Goal: Transaction & Acquisition: Purchase product/service

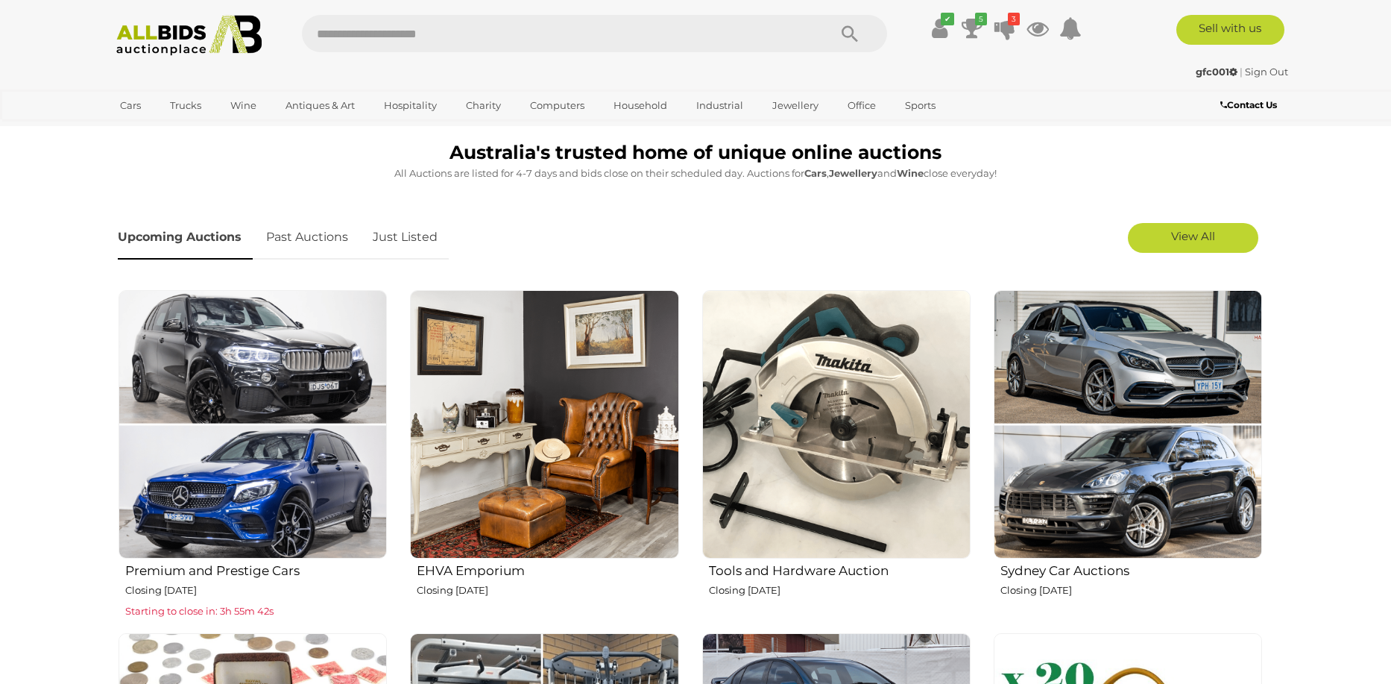
scroll to position [447, 0]
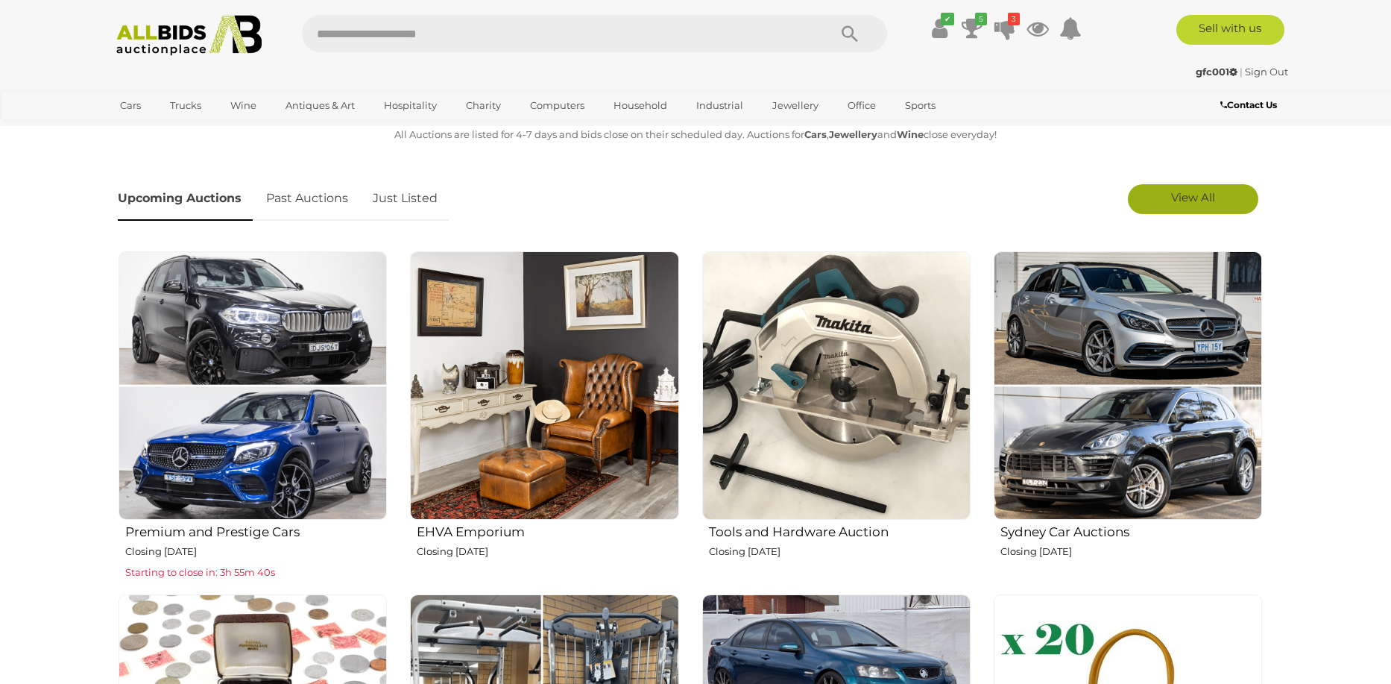
click at [1190, 195] on span "View All" at bounding box center [1193, 197] width 44 height 14
click at [412, 192] on link "Just Listed" at bounding box center [405, 199] width 87 height 44
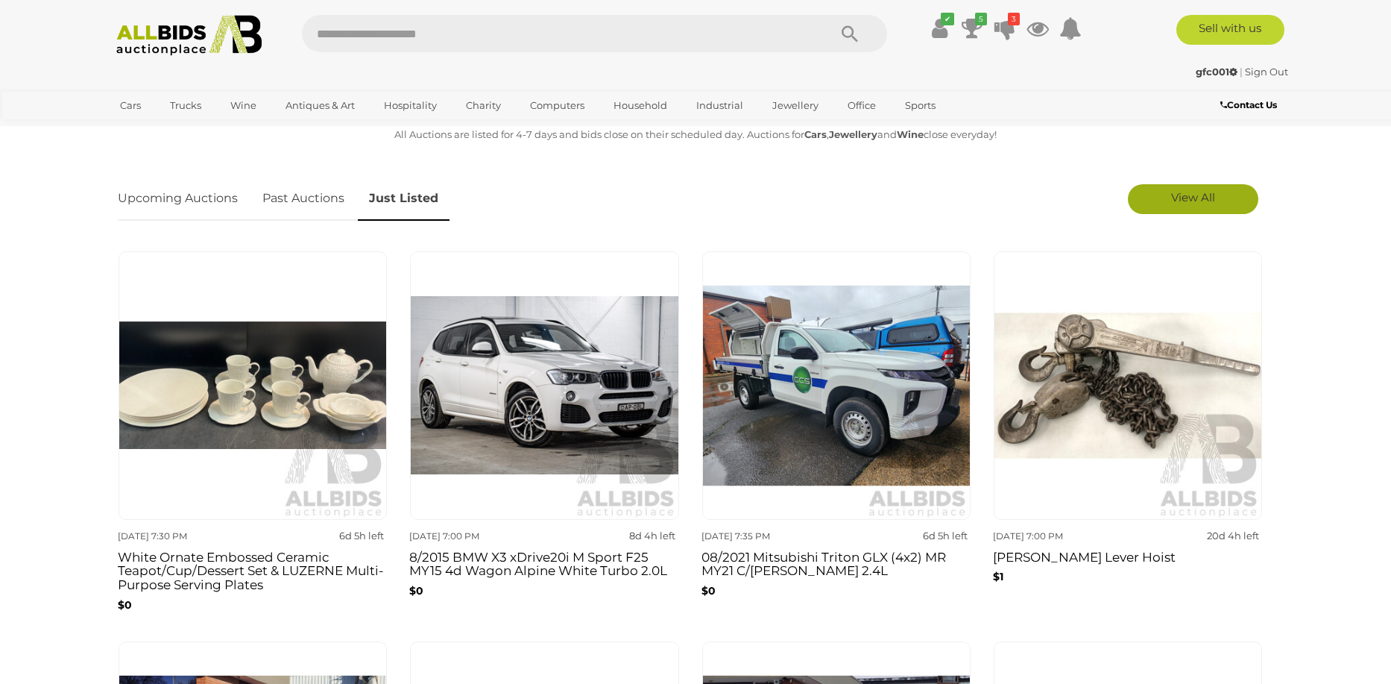
click at [1171, 195] on span "View All" at bounding box center [1193, 197] width 44 height 14
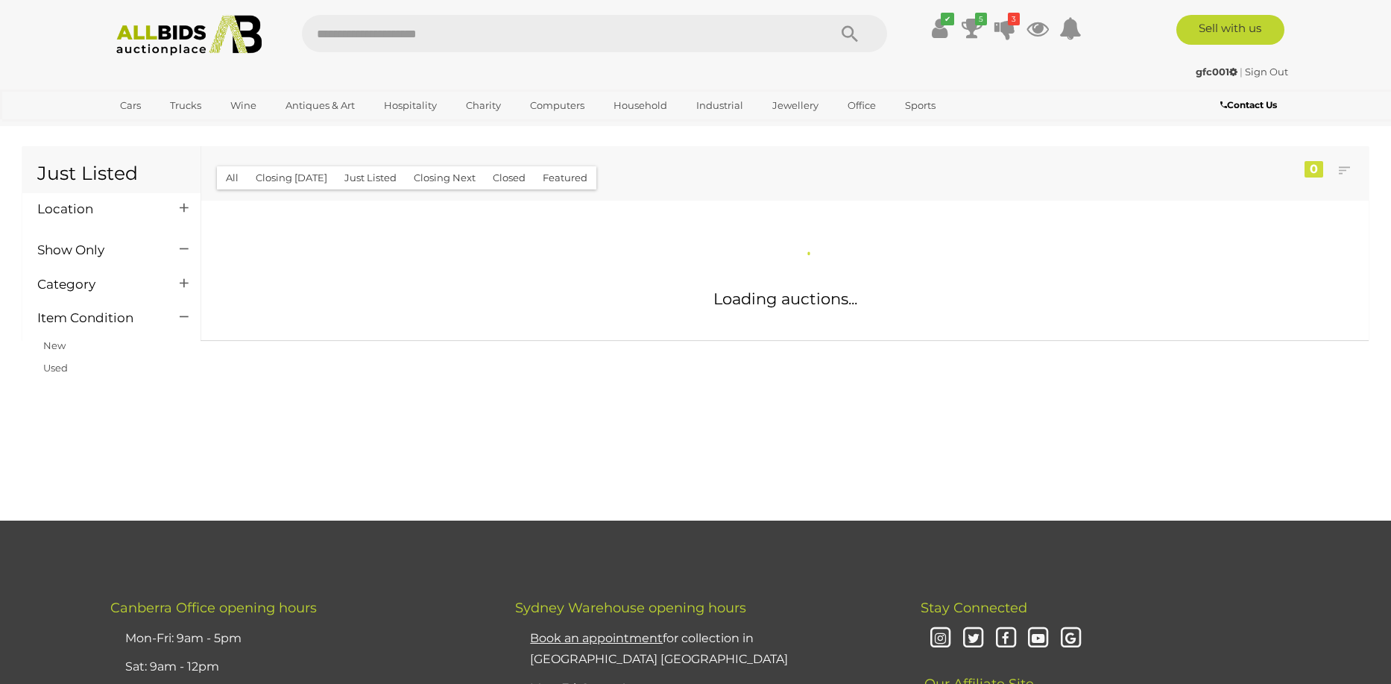
scroll to position [75, 0]
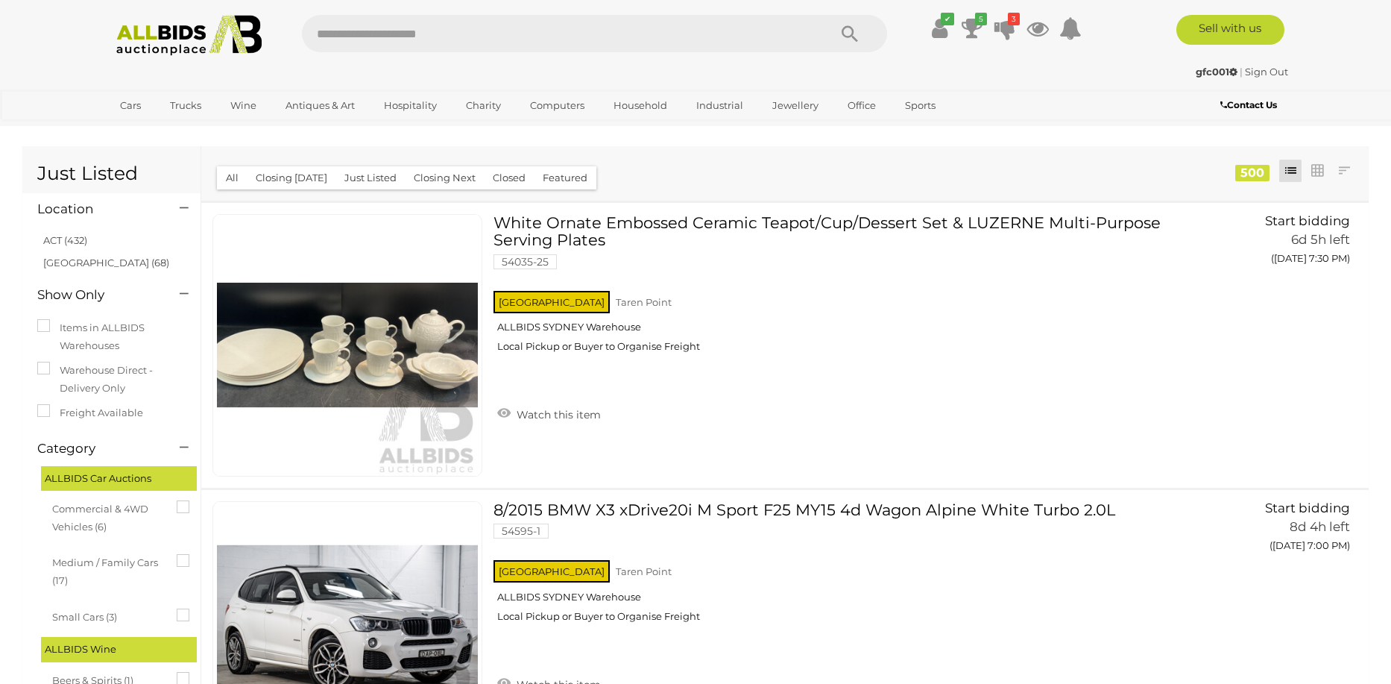
click at [75, 233] on li "ACT (432)" at bounding box center [113, 241] width 145 height 22
click at [72, 236] on link "ACT (432)" at bounding box center [65, 240] width 44 height 12
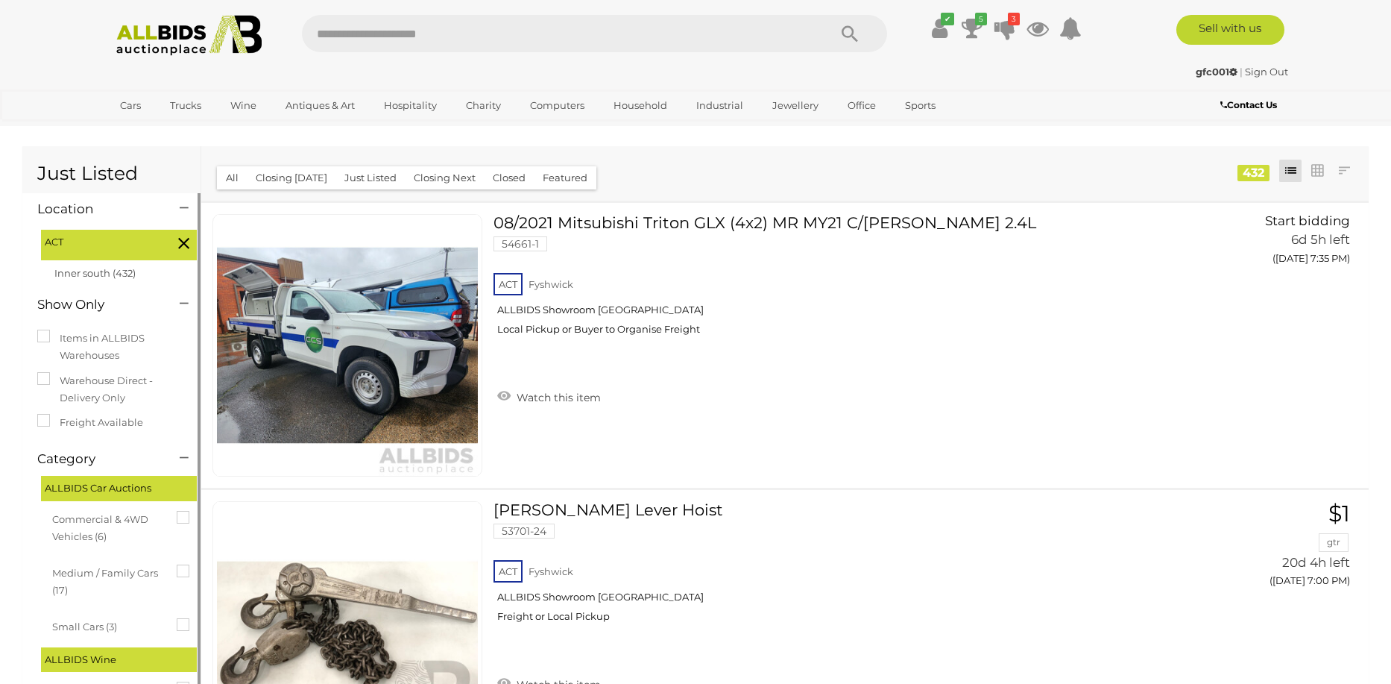
click at [163, 23] on img at bounding box center [189, 35] width 162 height 41
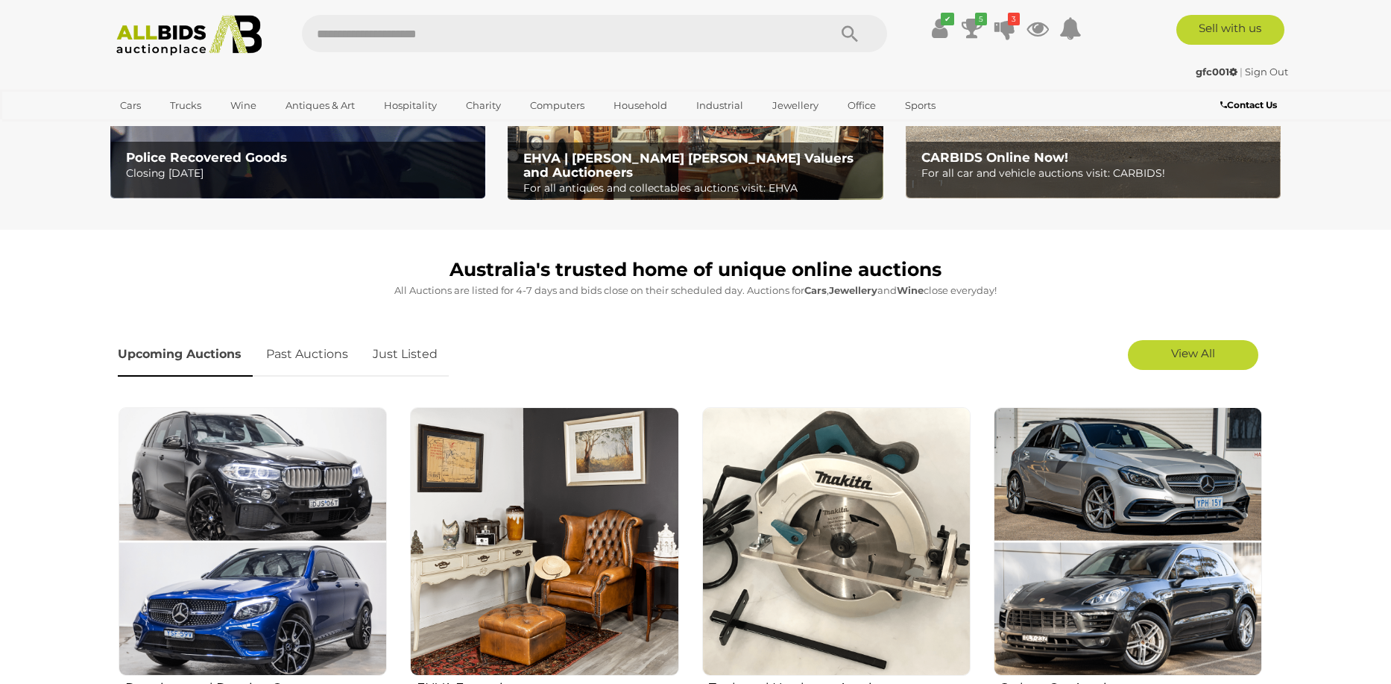
scroll to position [298, 0]
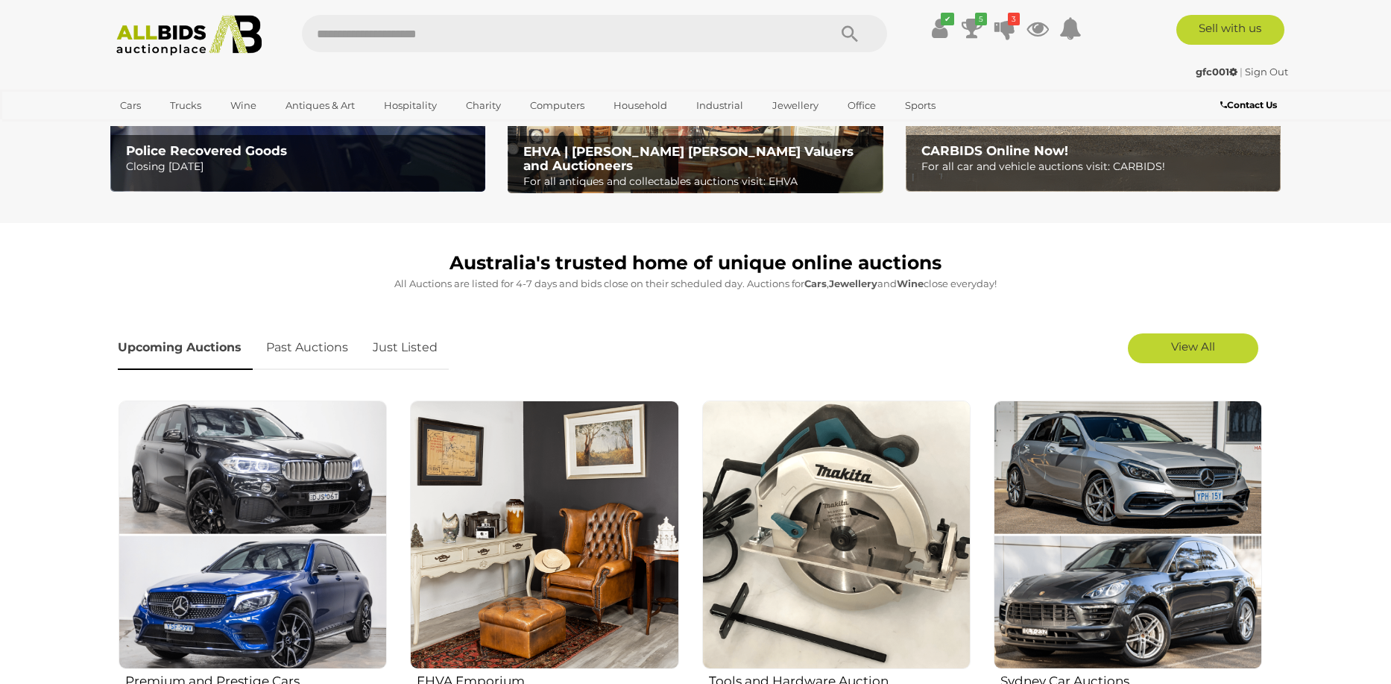
click at [422, 344] on link "Just Listed" at bounding box center [405, 348] width 87 height 44
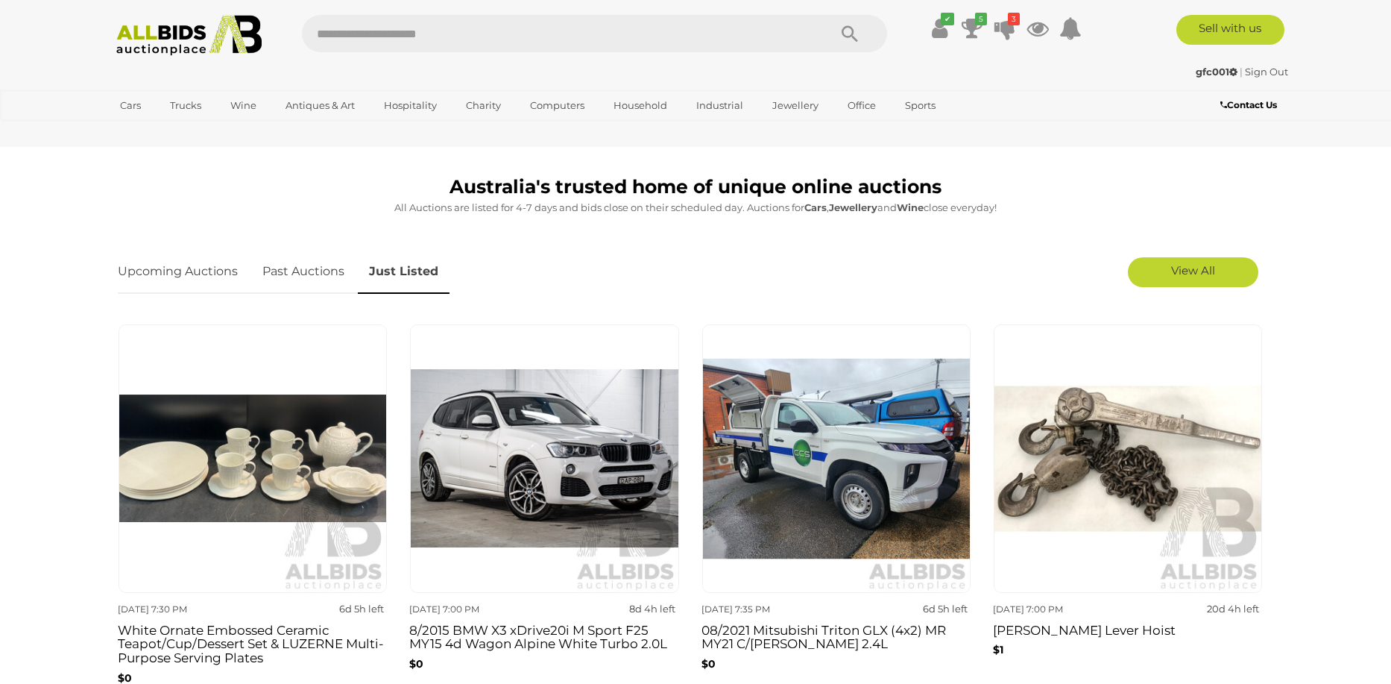
scroll to position [373, 0]
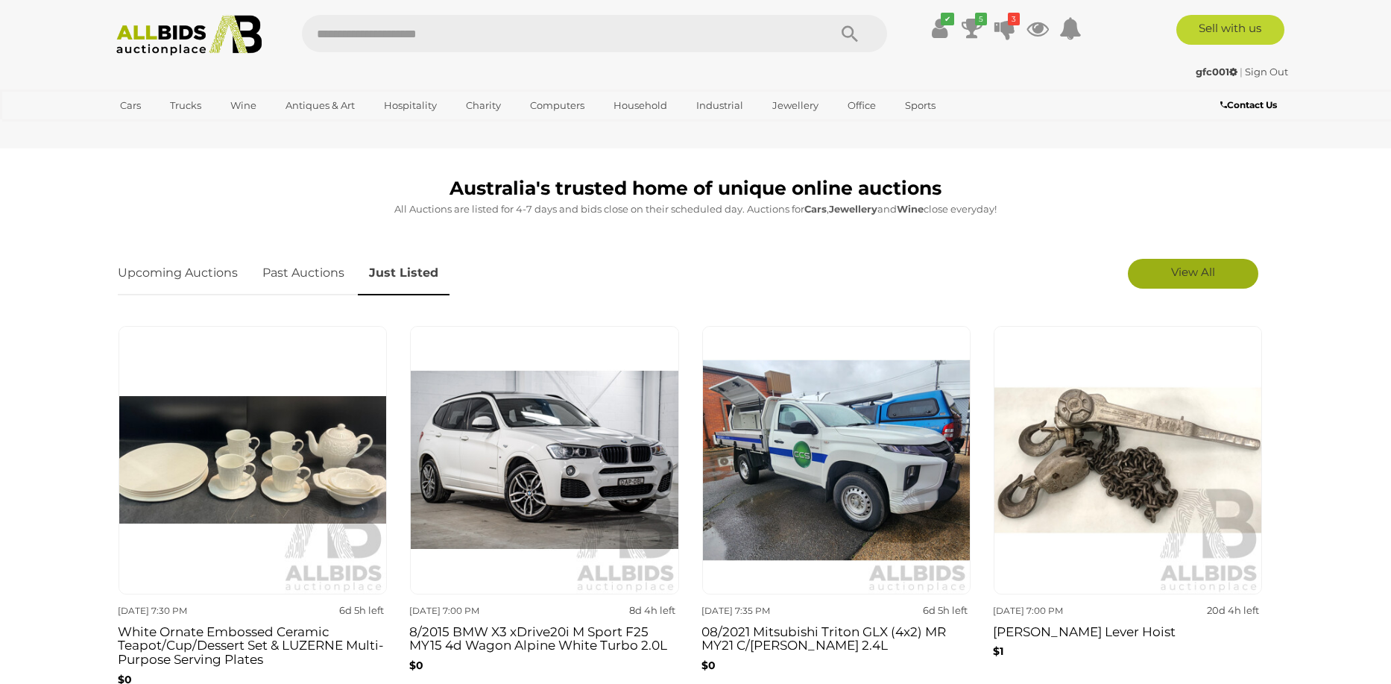
click at [1232, 270] on link "View All" at bounding box center [1193, 274] width 130 height 30
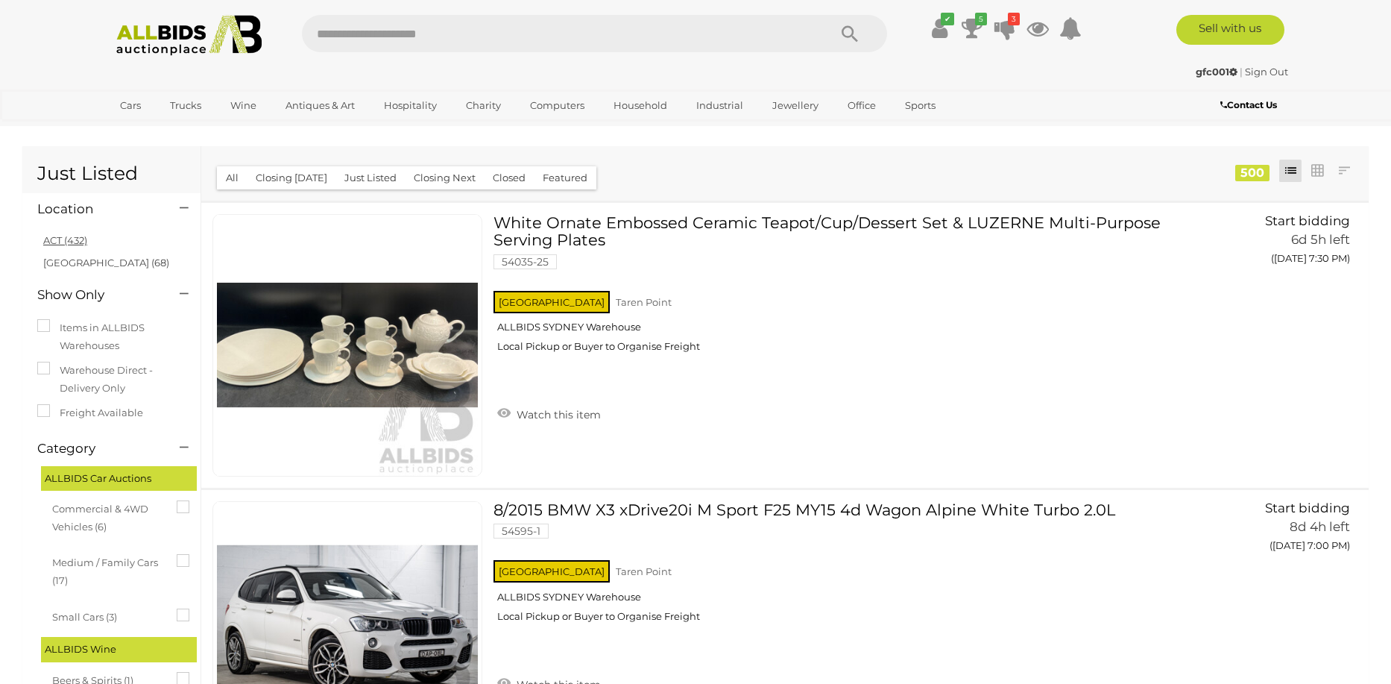
click at [63, 240] on link "ACT (432)" at bounding box center [65, 240] width 44 height 12
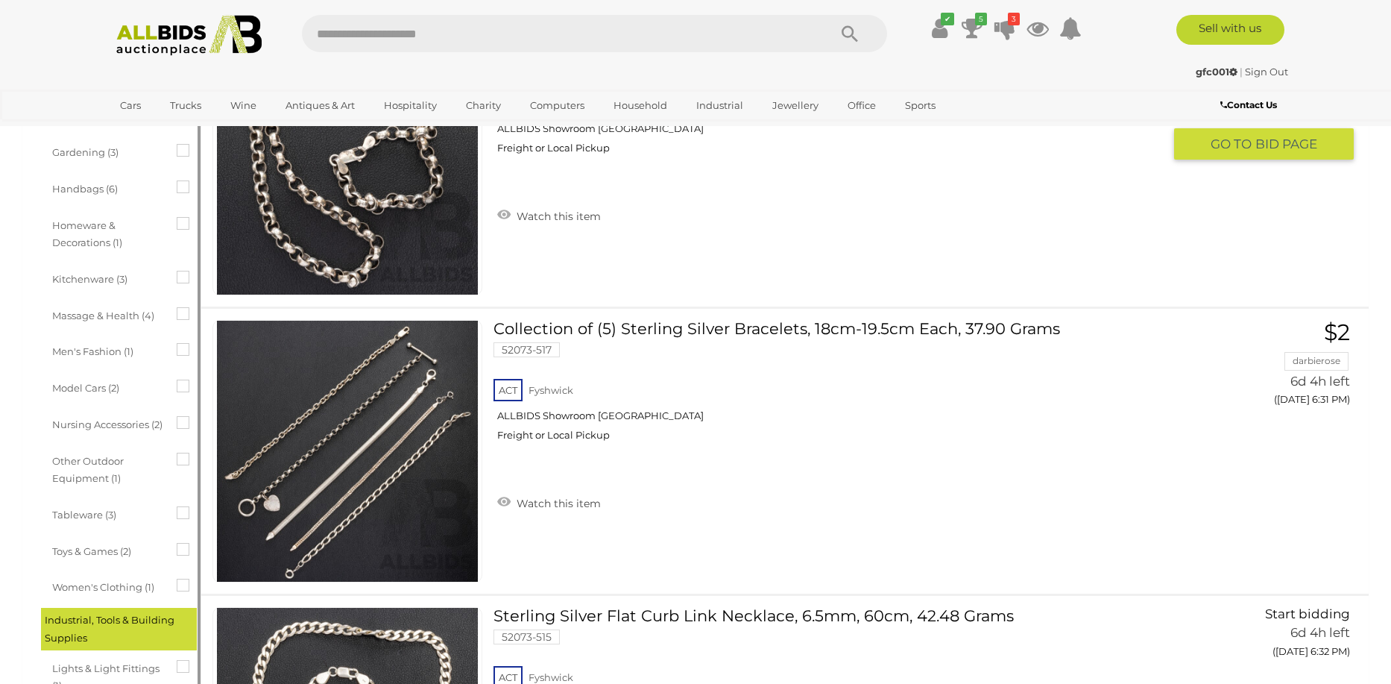
scroll to position [2162, 0]
